Goal: Information Seeking & Learning: Learn about a topic

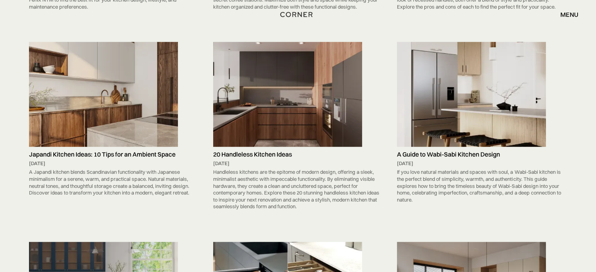
scroll to position [3492, 0]
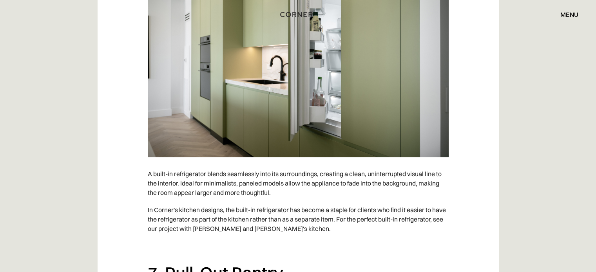
scroll to position [2467, 0]
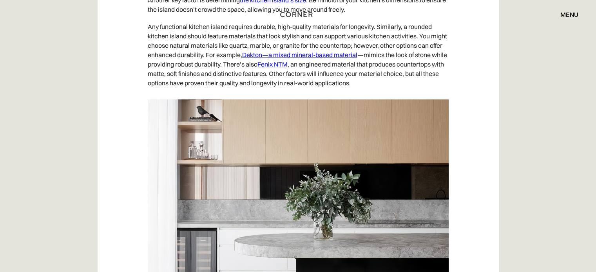
scroll to position [3094, 0]
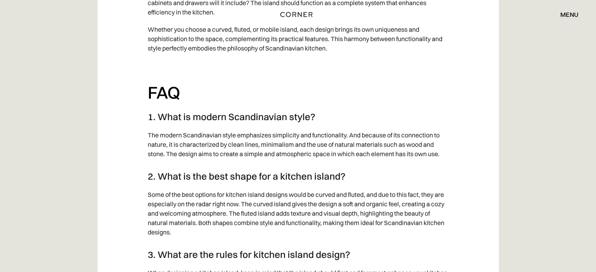
scroll to position [2742, 0]
